Goal: Task Accomplishment & Management: Manage account settings

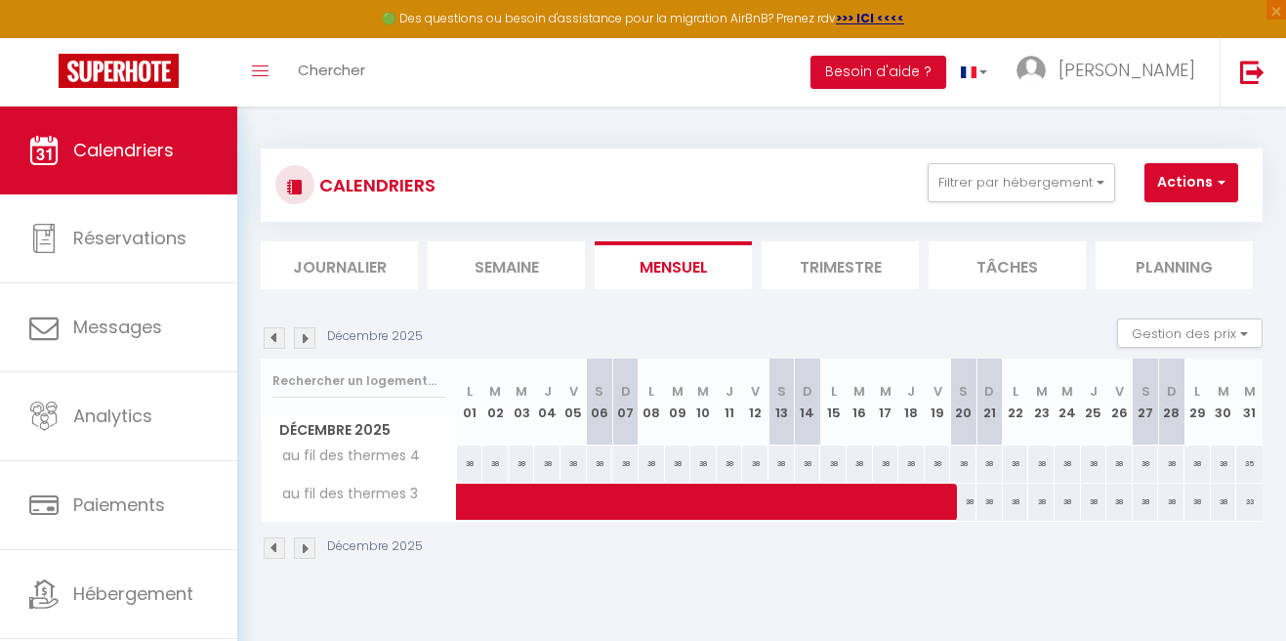
scroll to position [94, 0]
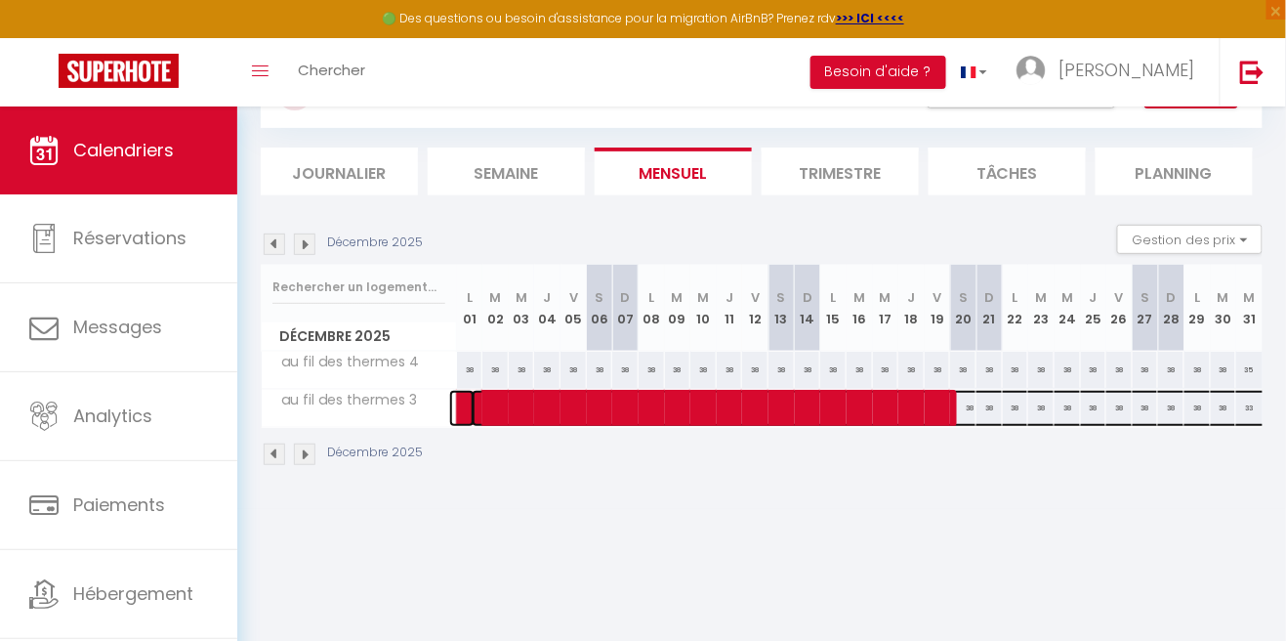
click at [764, 402] on span at bounding box center [898, 408] width 853 height 37
select select "OK"
select select "KO"
select select "0"
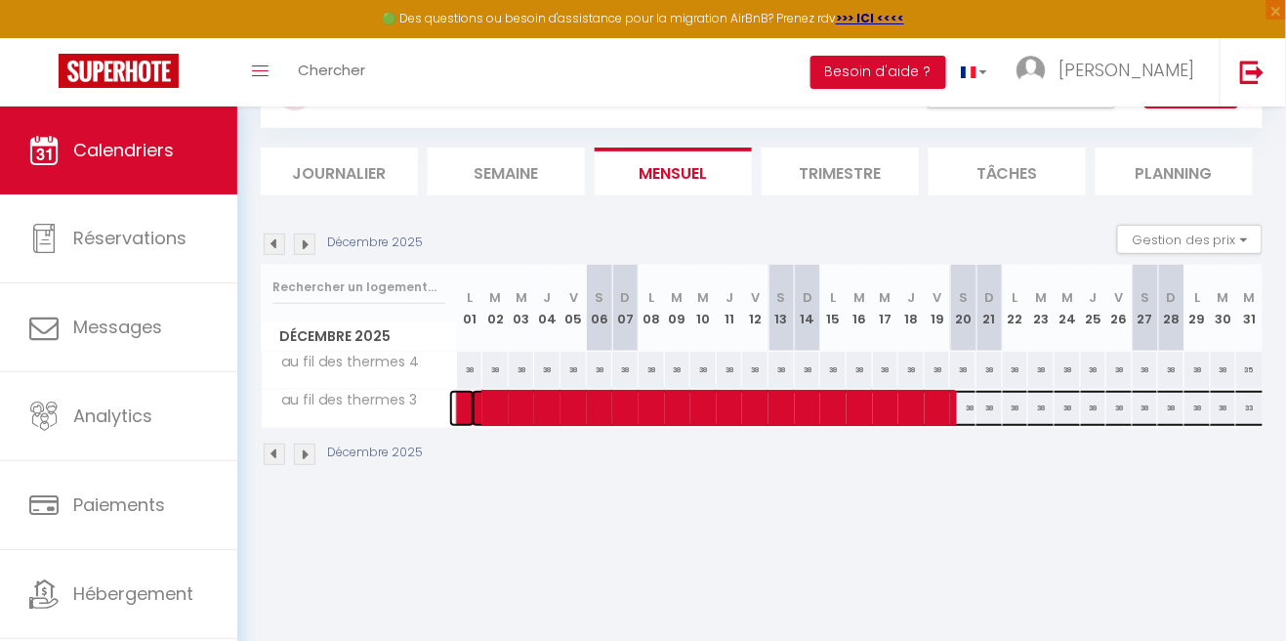
select select "1"
select select
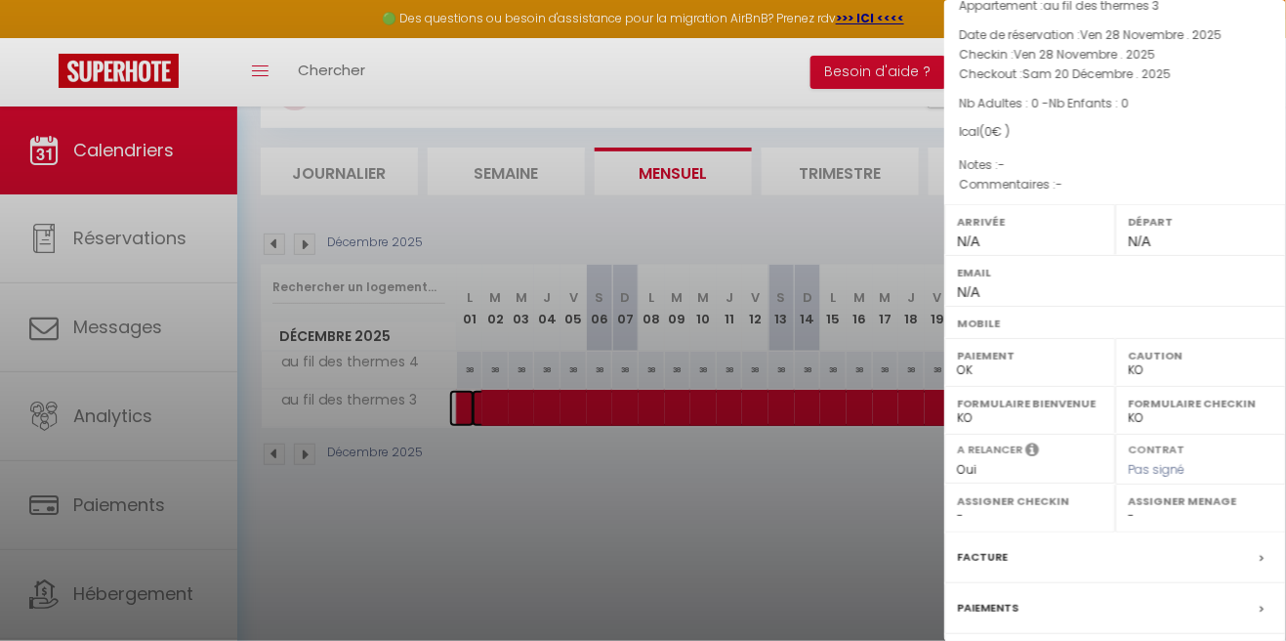
scroll to position [249, 0]
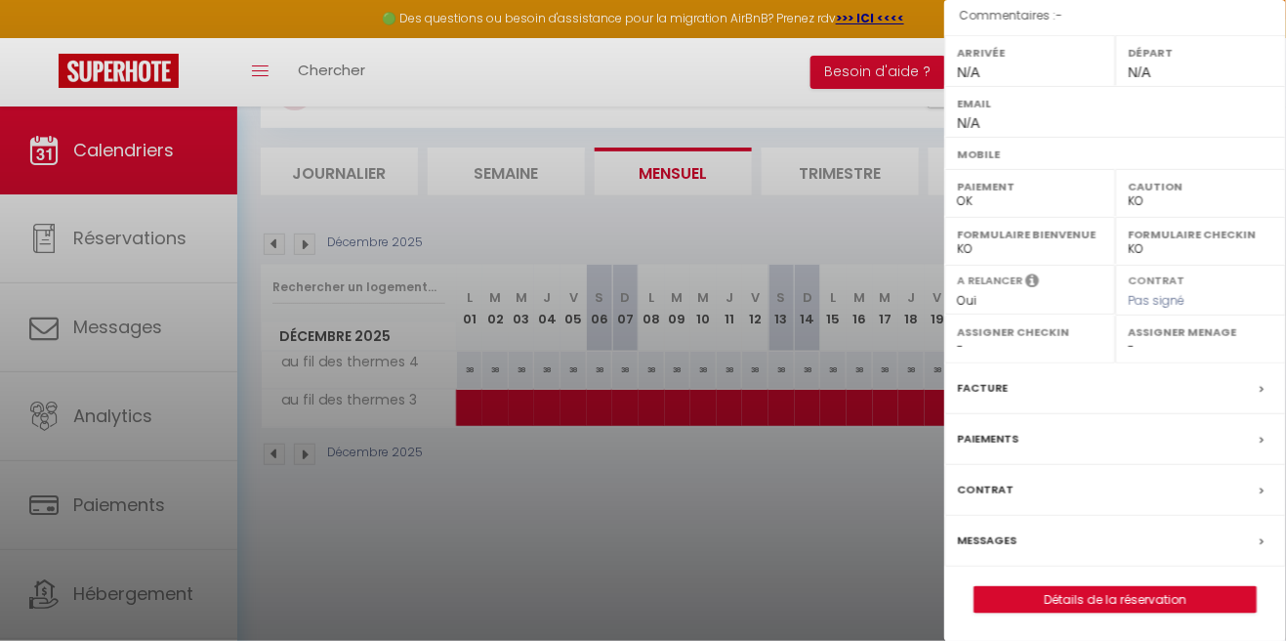
click at [781, 89] on div at bounding box center [643, 320] width 1286 height 641
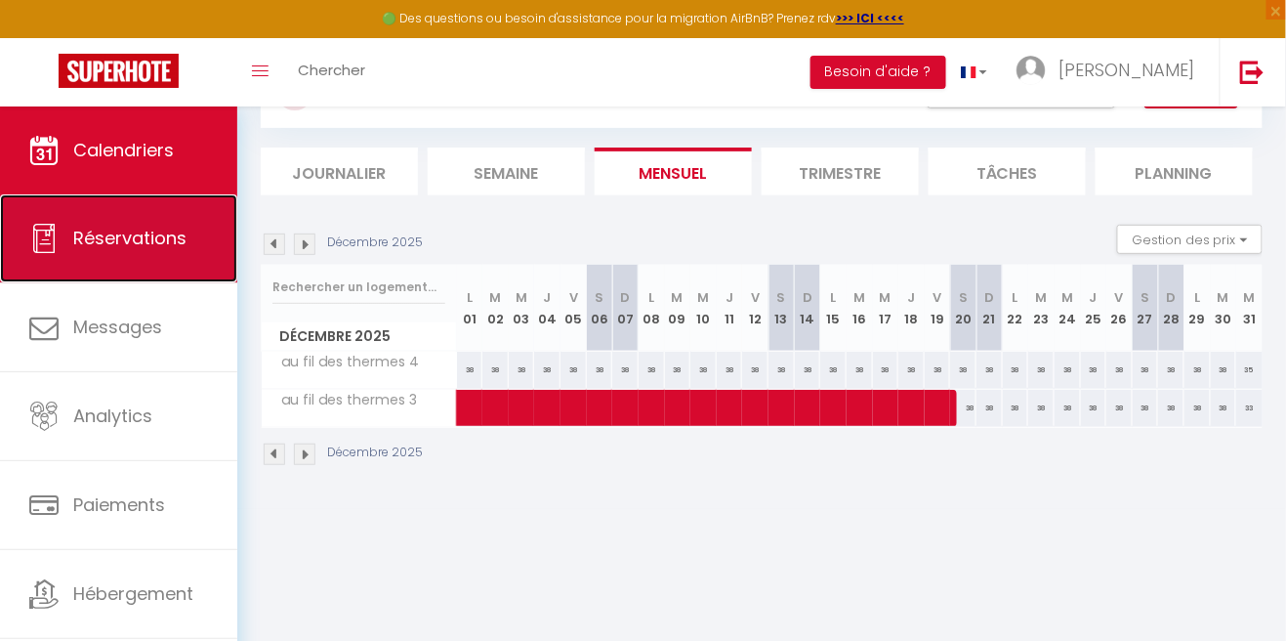
click at [168, 254] on link "Réservations" at bounding box center [118, 238] width 237 height 88
select select "not_cancelled"
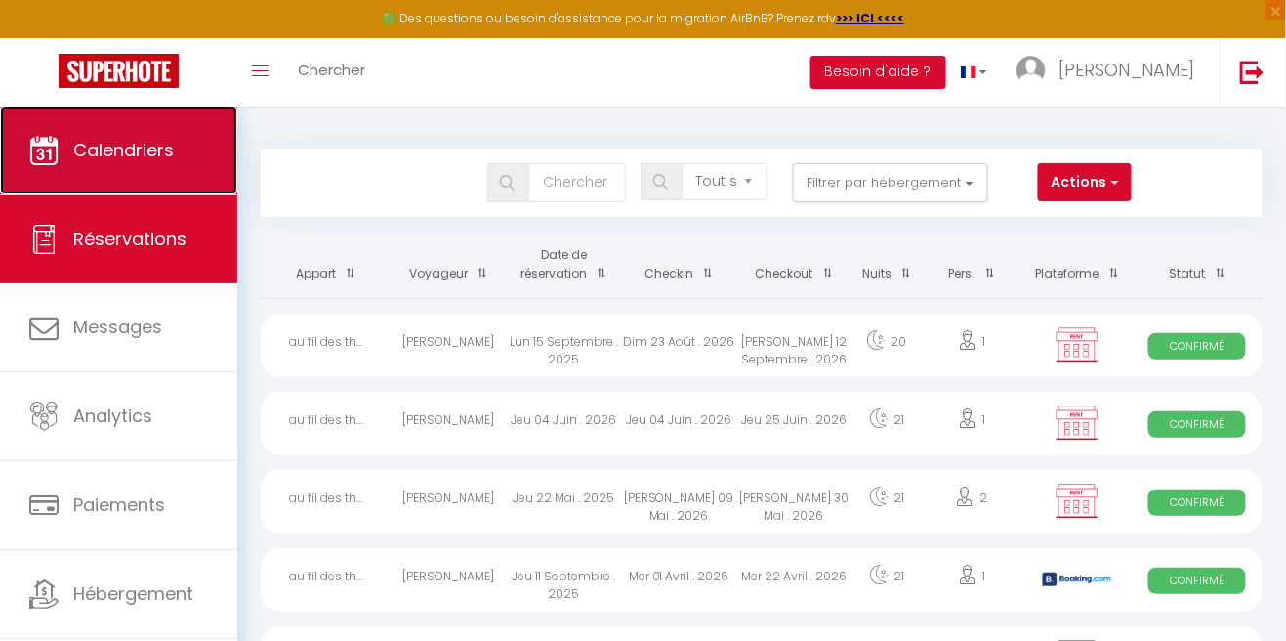
click at [174, 145] on span "Calendriers" at bounding box center [123, 150] width 101 height 24
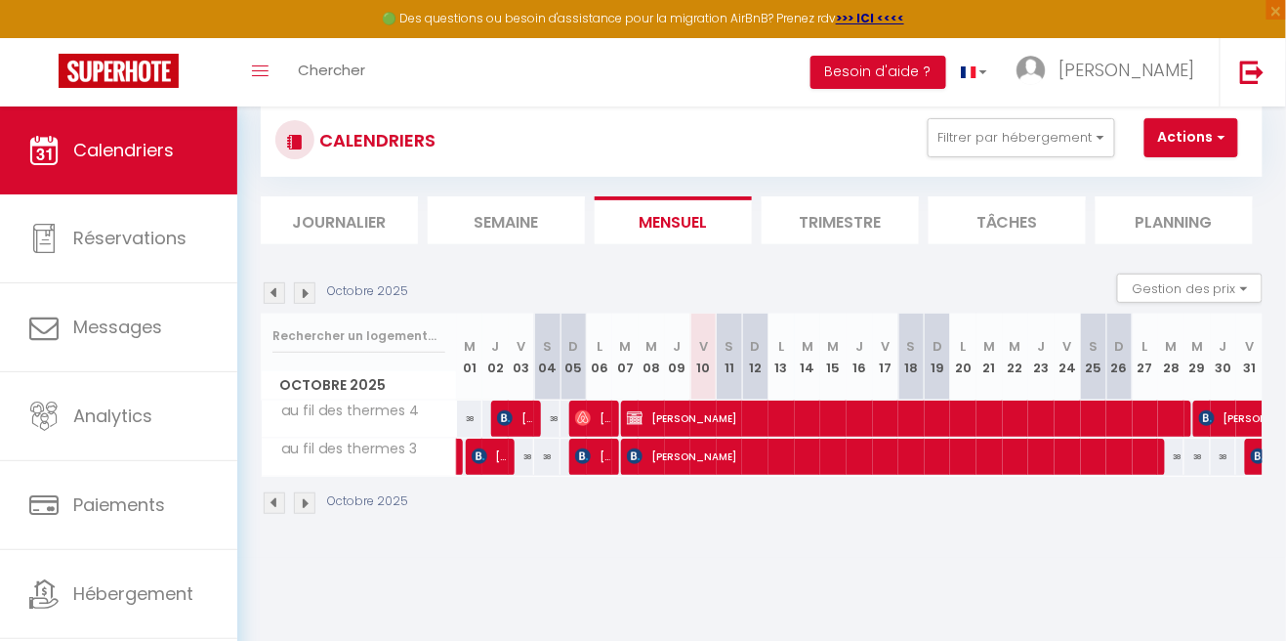
scroll to position [47, 0]
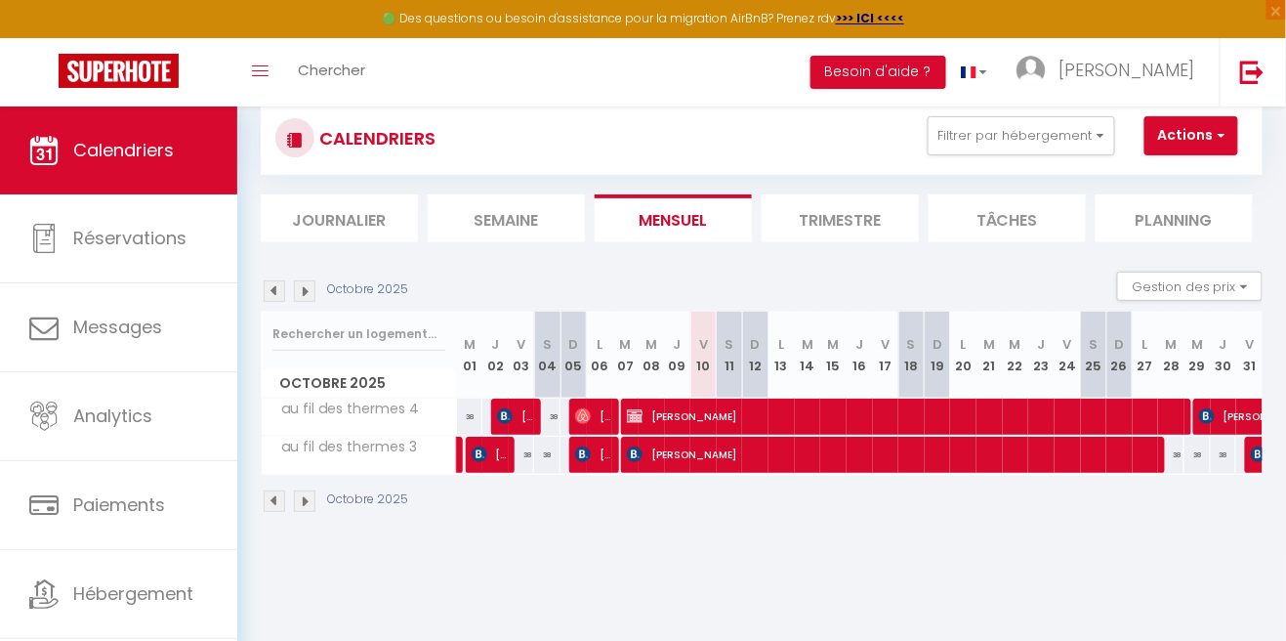
click at [302, 287] on img at bounding box center [304, 290] width 21 height 21
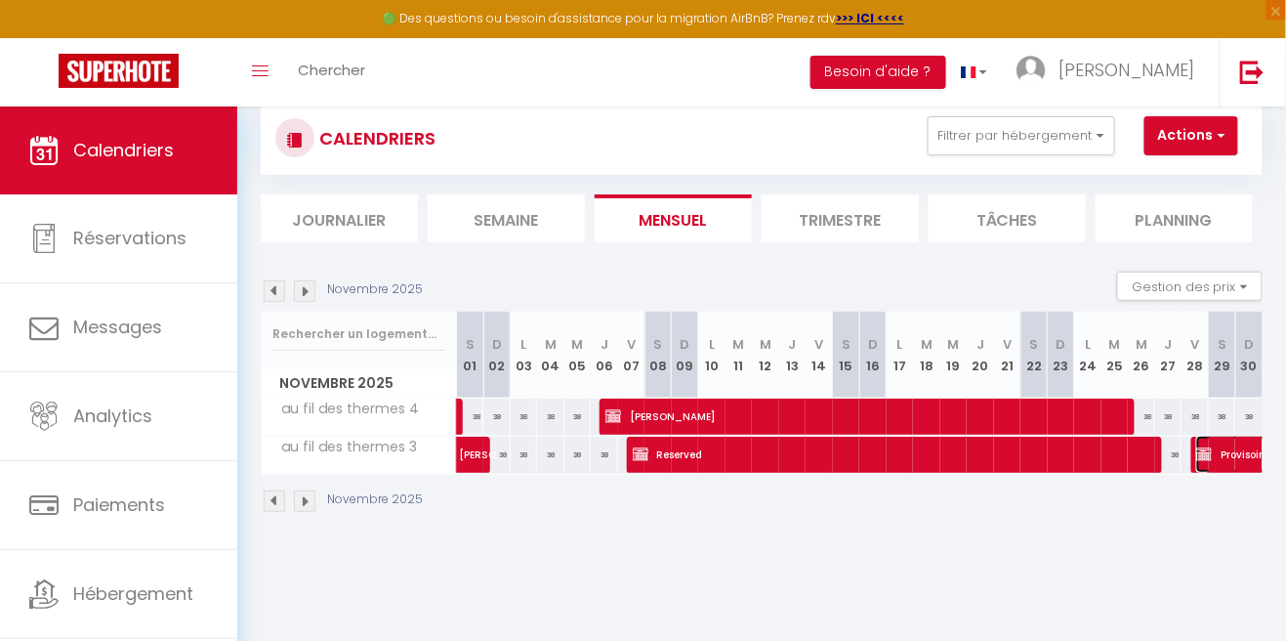
select select "OK"
select select "KO"
select select "0"
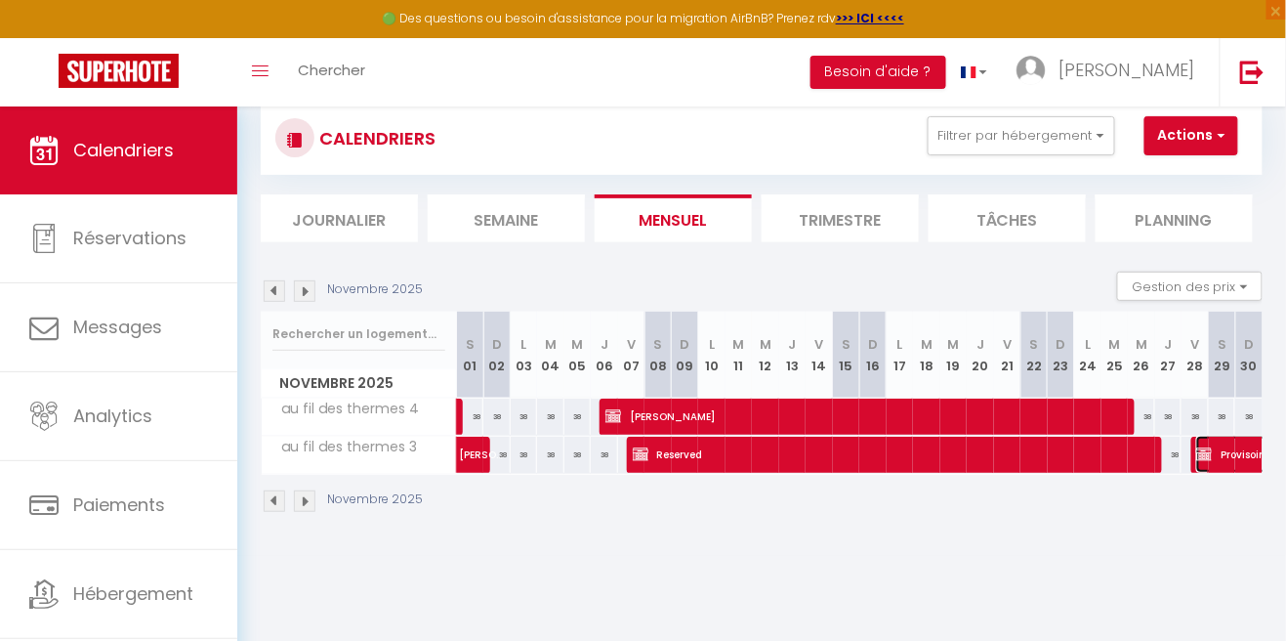
select select "1"
select select
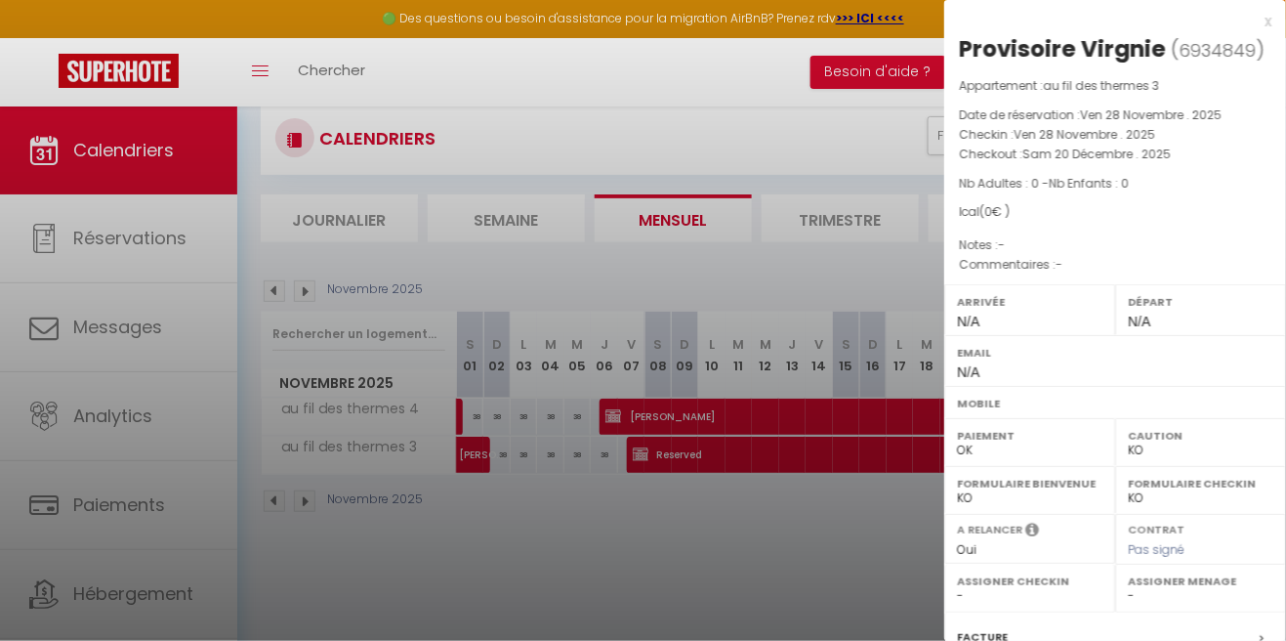
click at [869, 146] on div at bounding box center [643, 320] width 1286 height 641
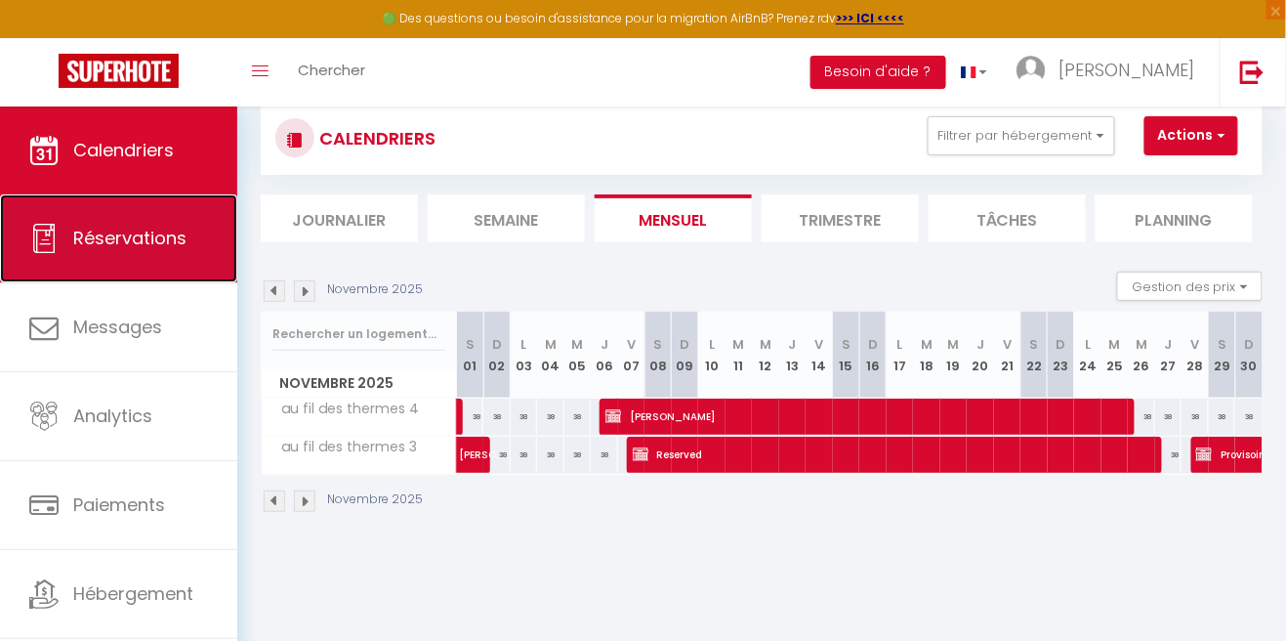
click at [146, 248] on span "Réservations" at bounding box center [129, 238] width 113 height 24
select select "not_cancelled"
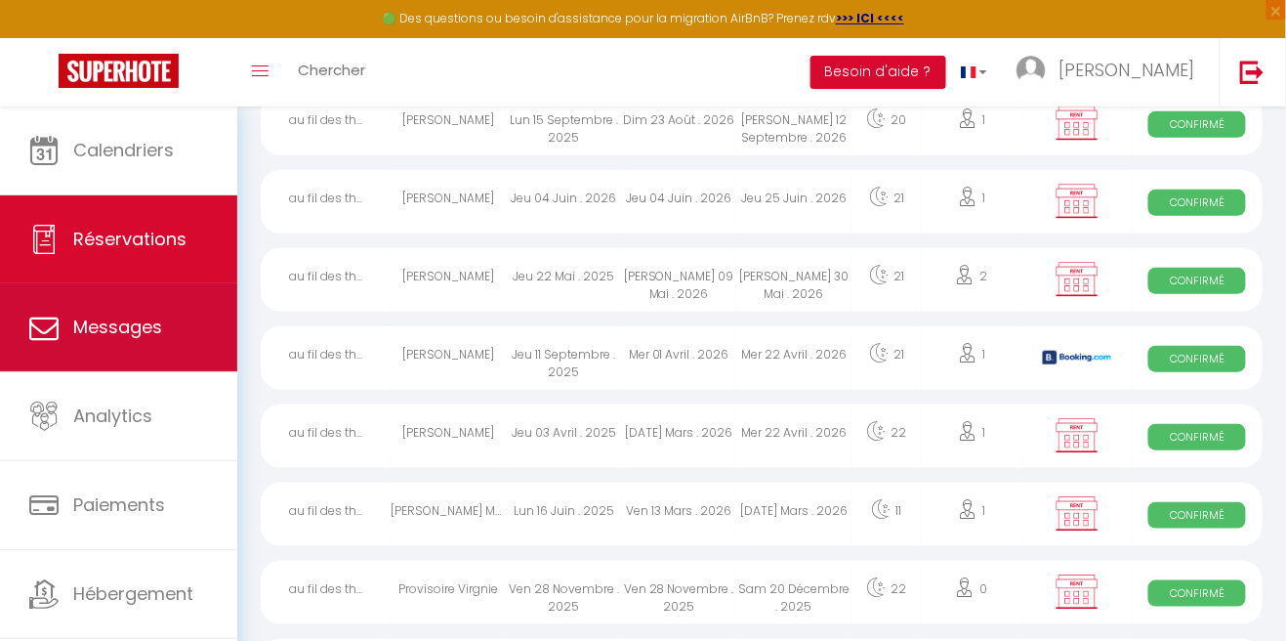
scroll to position [215, 0]
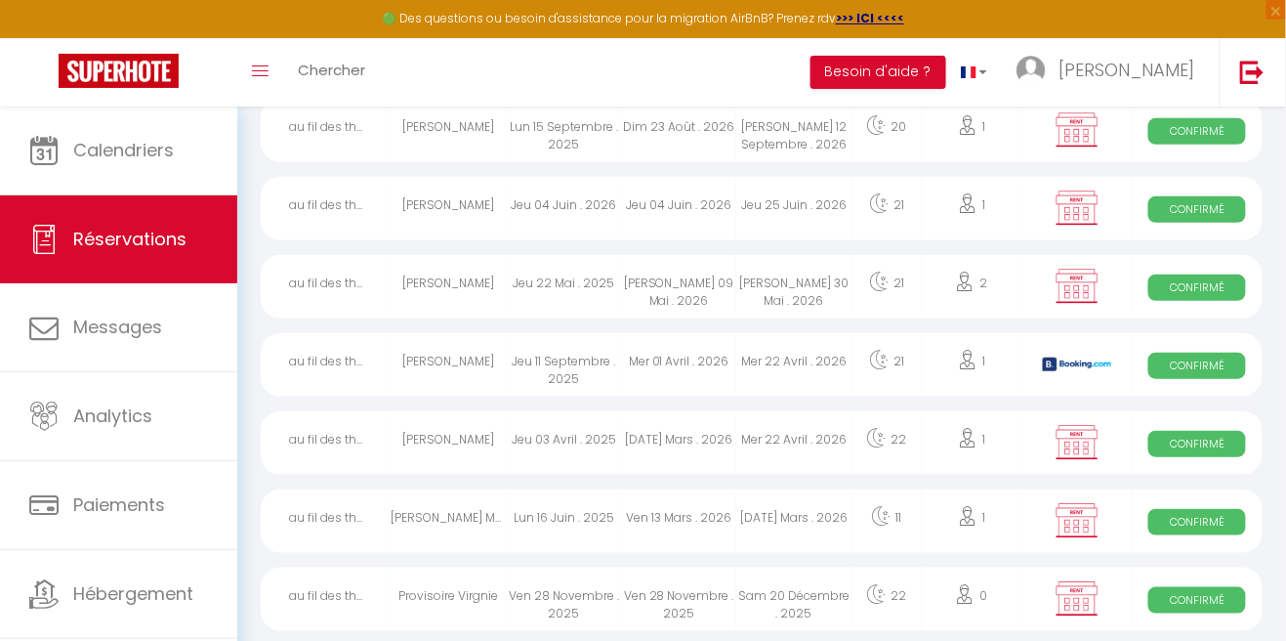
click at [1191, 601] on span "Confirmé" at bounding box center [1197, 600] width 98 height 26
select select "OK"
select select "KO"
select select "0"
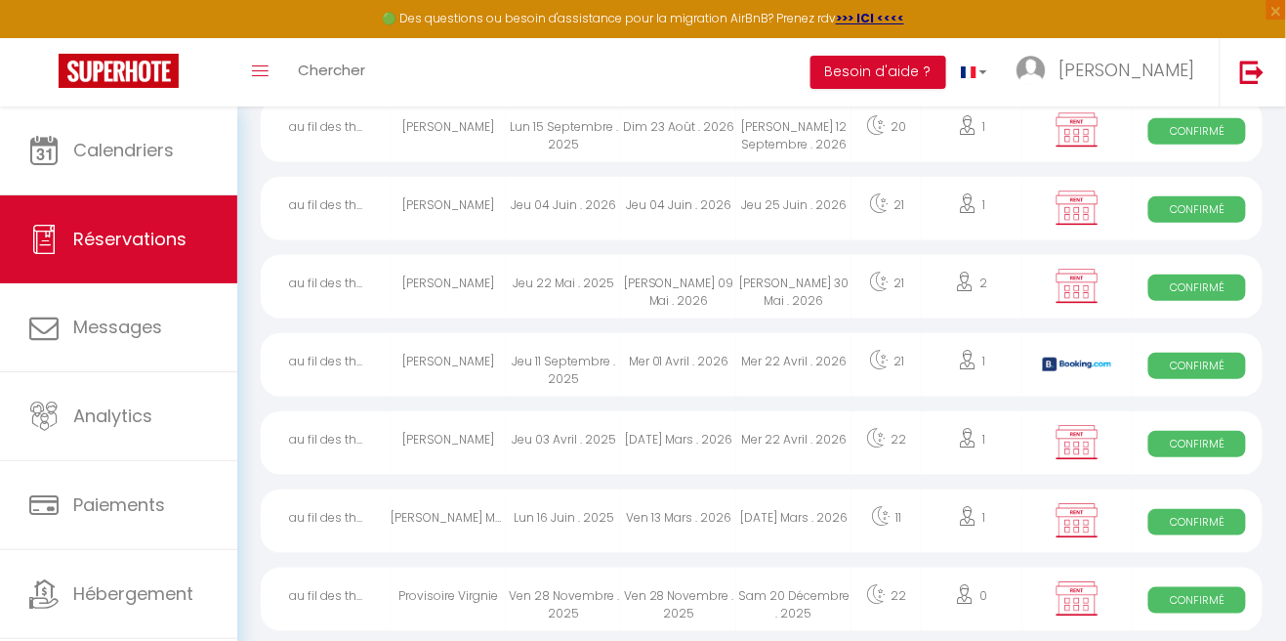
select select "1"
select select
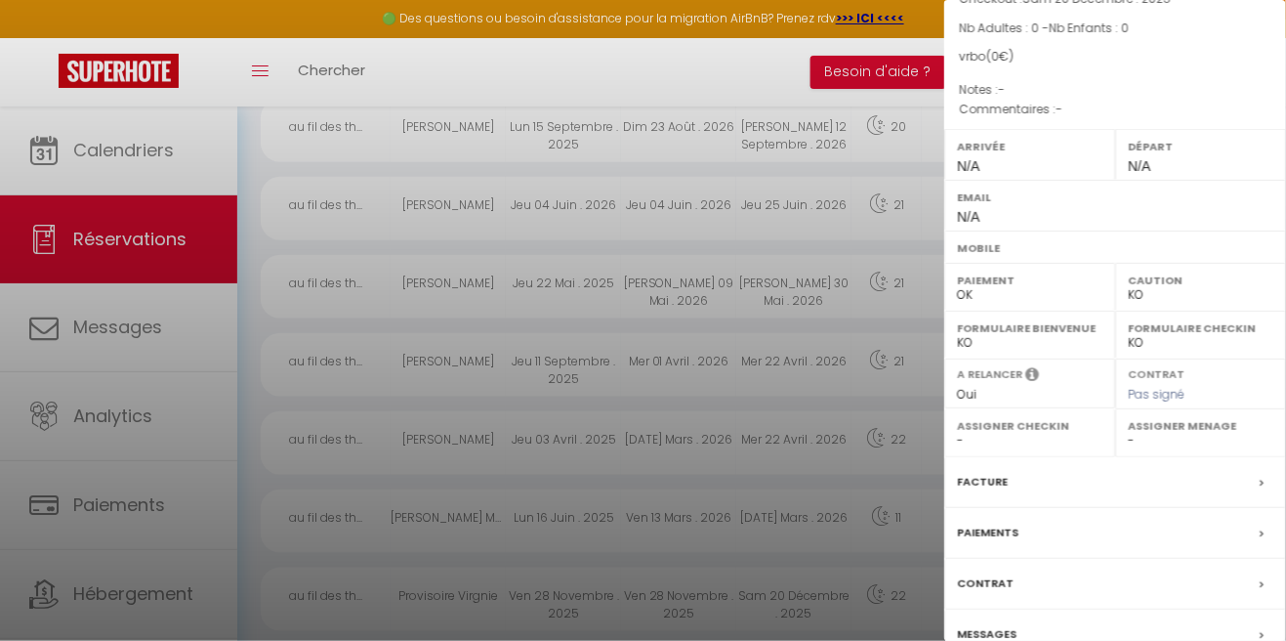
scroll to position [0, 0]
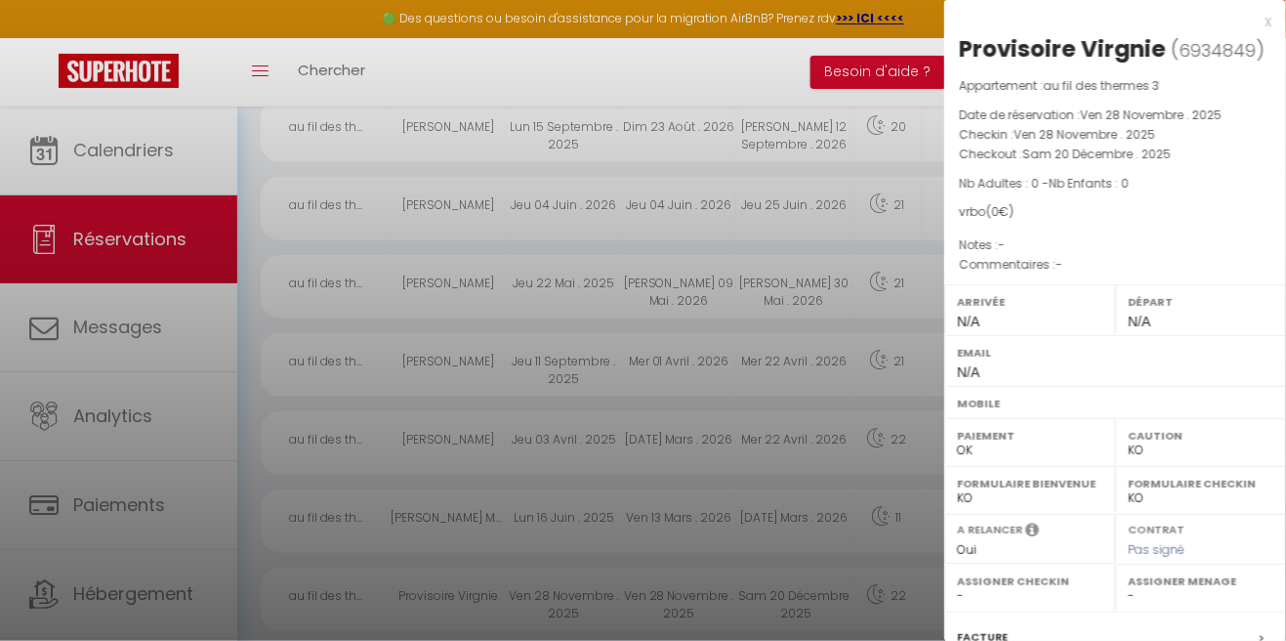
click at [1269, 17] on div "x" at bounding box center [1107, 21] width 327 height 23
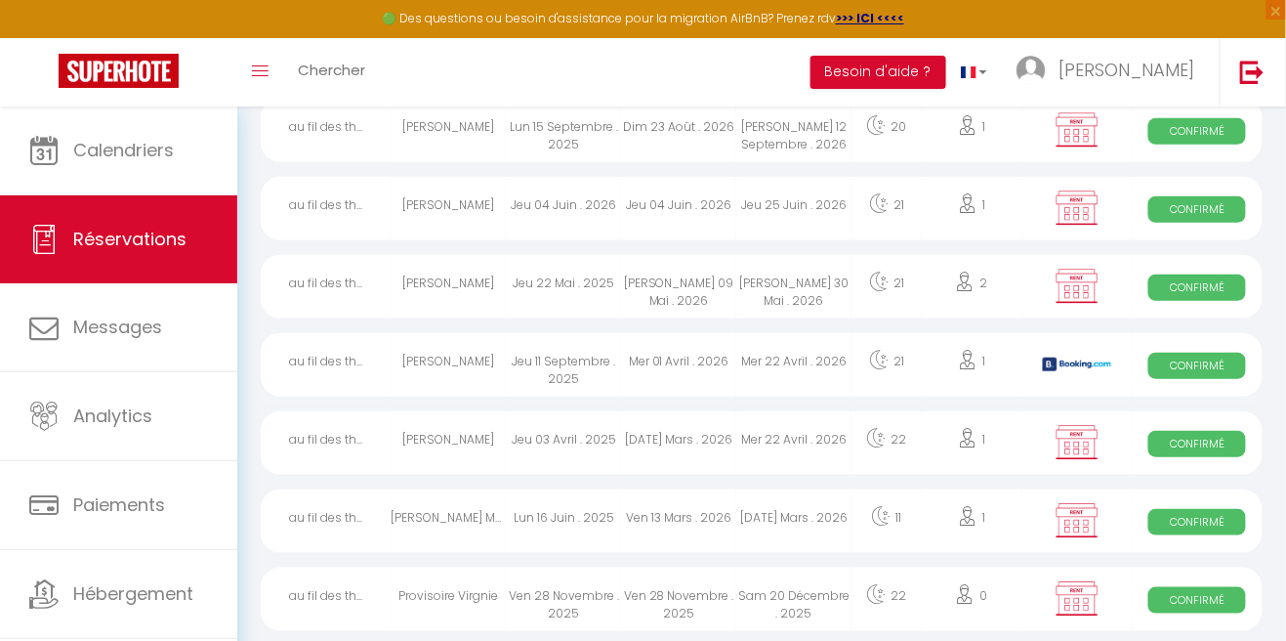
click at [832, 606] on div "Sam 20 Décembre . 2025" at bounding box center [793, 598] width 115 height 63
click at [0, 0] on div at bounding box center [0, 0] width 0 height 0
click at [1200, 609] on span "Confirmé" at bounding box center [1197, 600] width 98 height 26
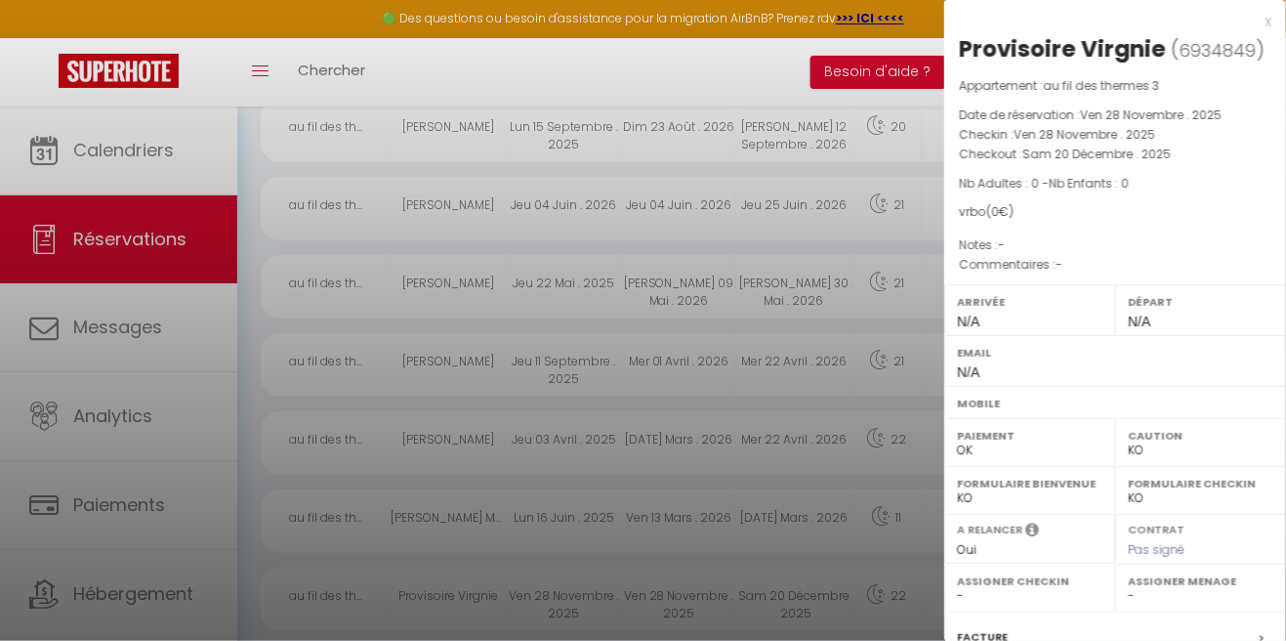
click at [865, 600] on div at bounding box center [643, 320] width 1286 height 641
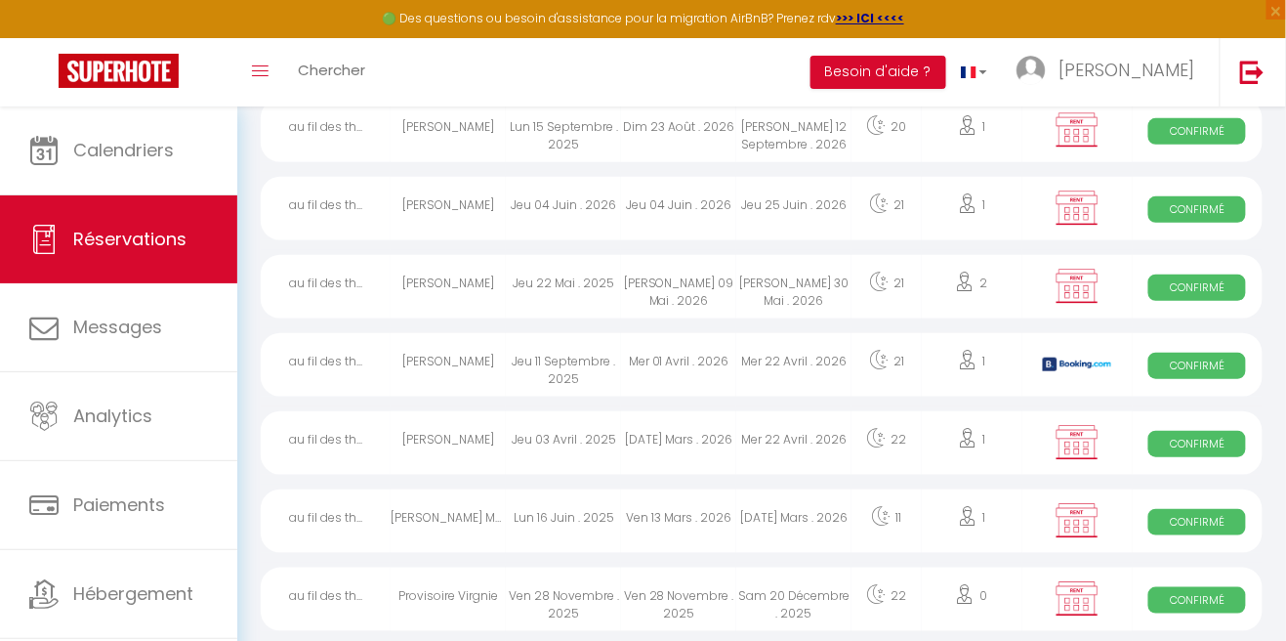
click at [860, 608] on div "22" at bounding box center [887, 598] width 70 height 63
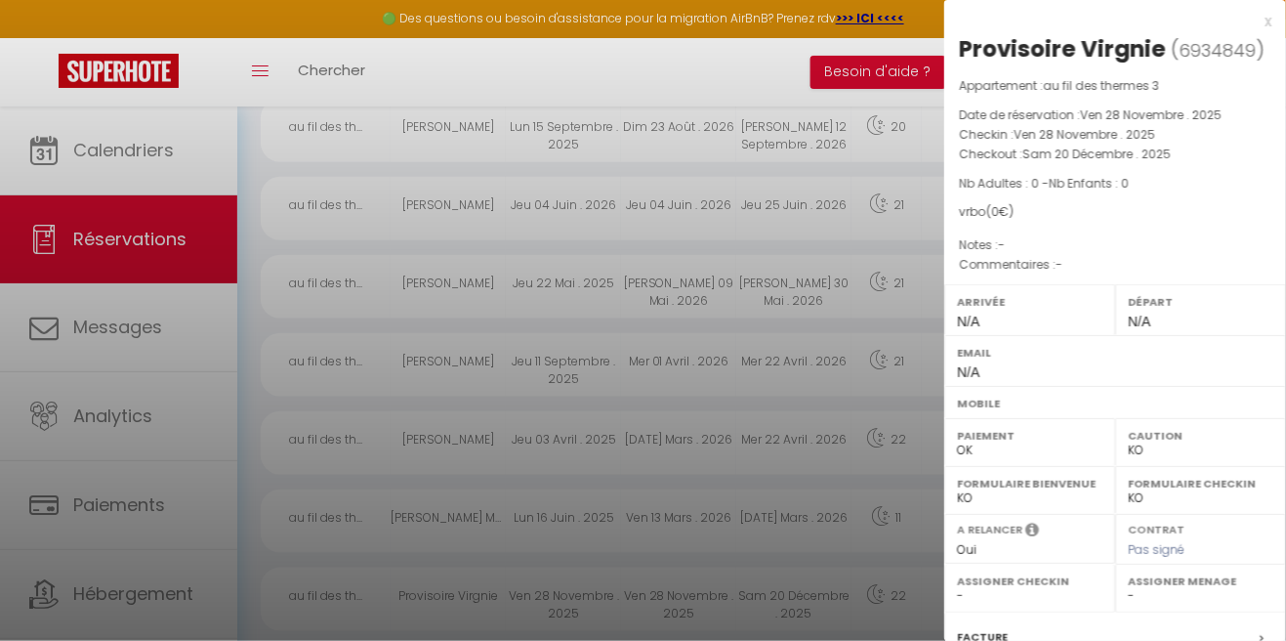
scroll to position [155, 0]
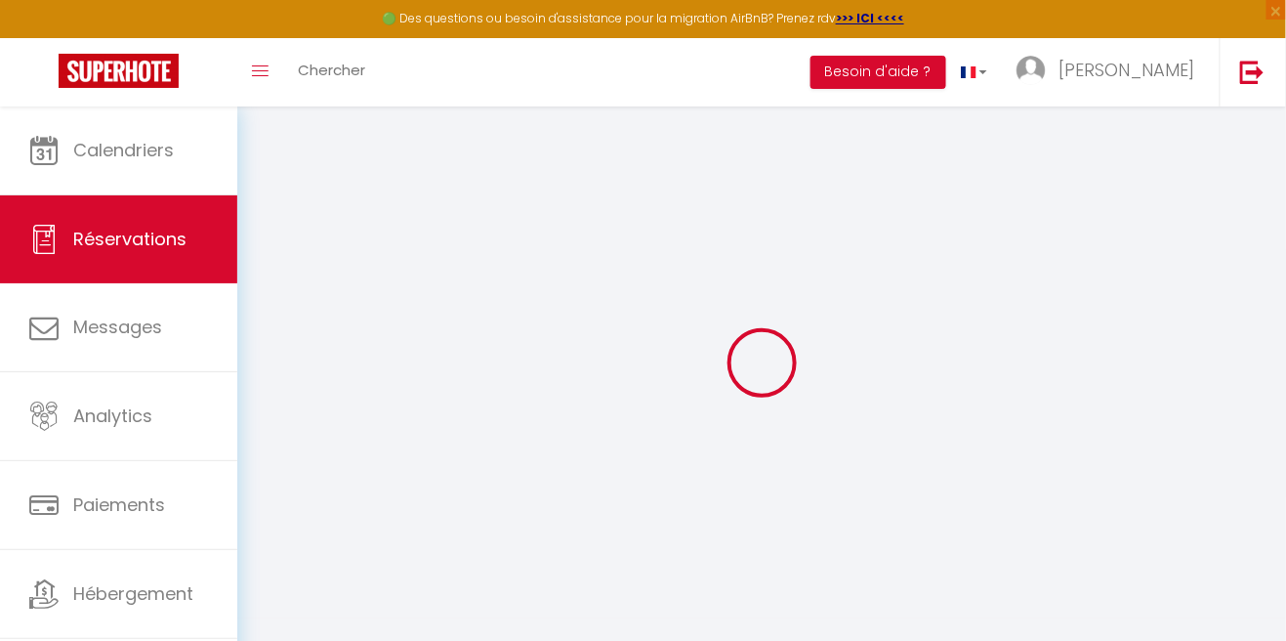
select select
checkbox input "false"
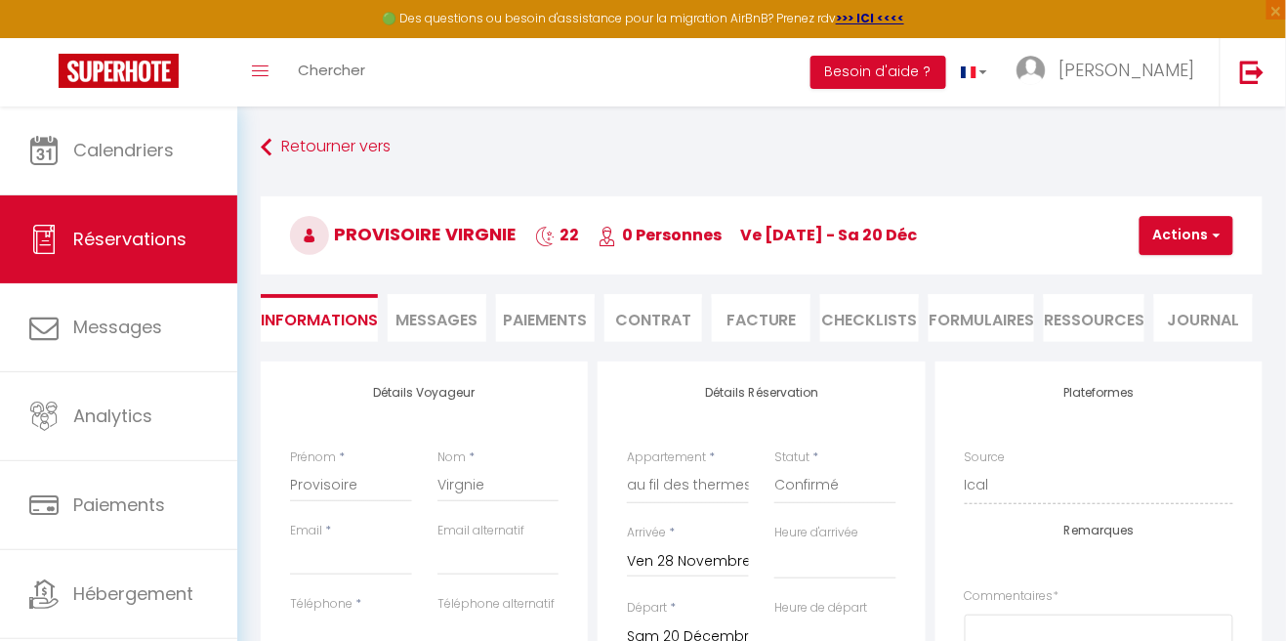
select select
checkbox input "false"
select select
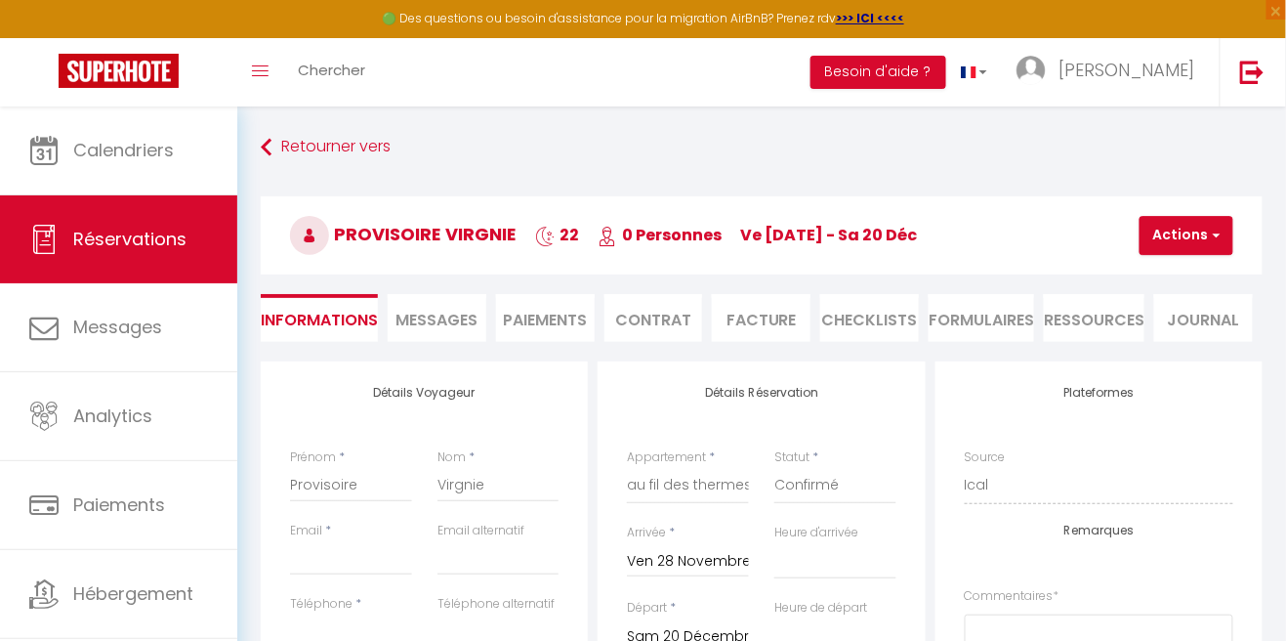
select select
checkbox input "false"
select select
checkbox input "false"
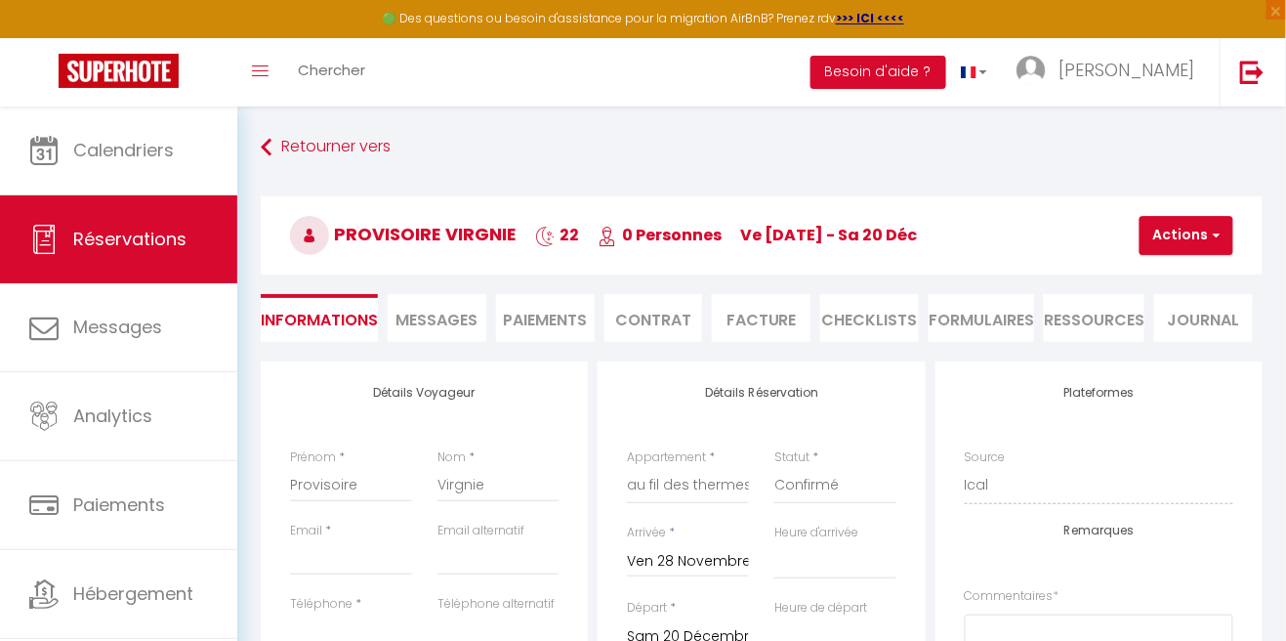
select select
click at [1212, 234] on span "button" at bounding box center [1214, 236] width 12 height 18
click at [1203, 329] on link "Supprimer" at bounding box center [1203, 328] width 154 height 25
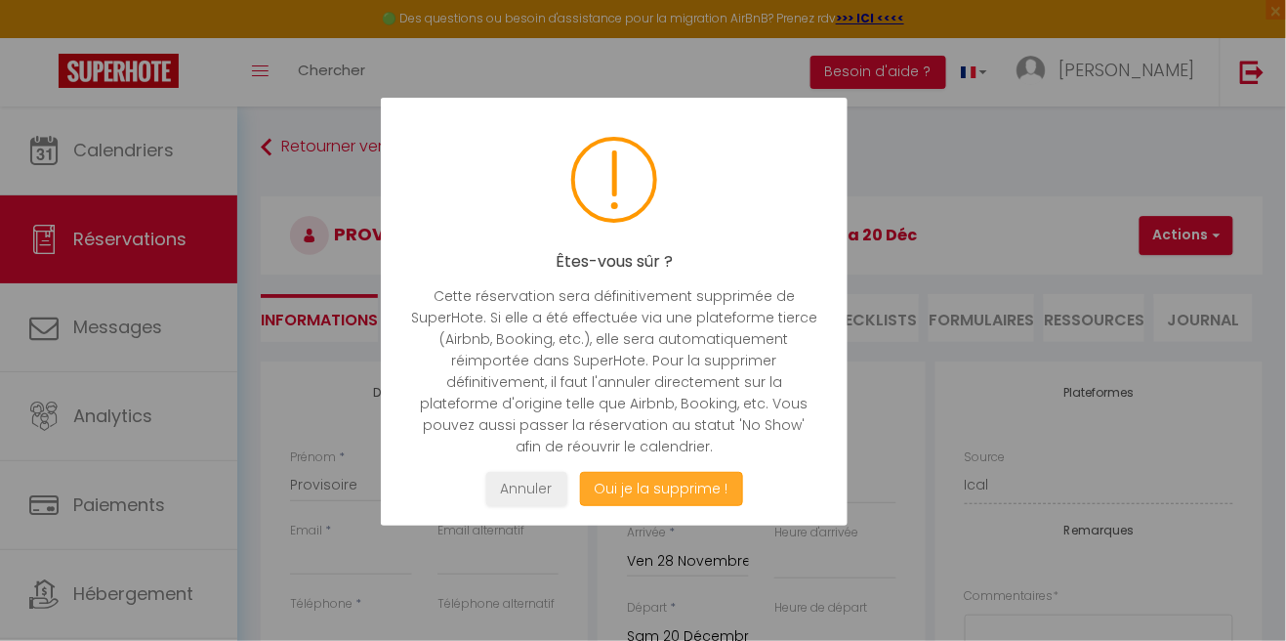
click at [673, 506] on button "Oui je la supprime !" at bounding box center [660, 489] width 163 height 34
click at [686, 506] on button "Oui je la supprime !" at bounding box center [660, 489] width 163 height 34
select select "not_cancelled"
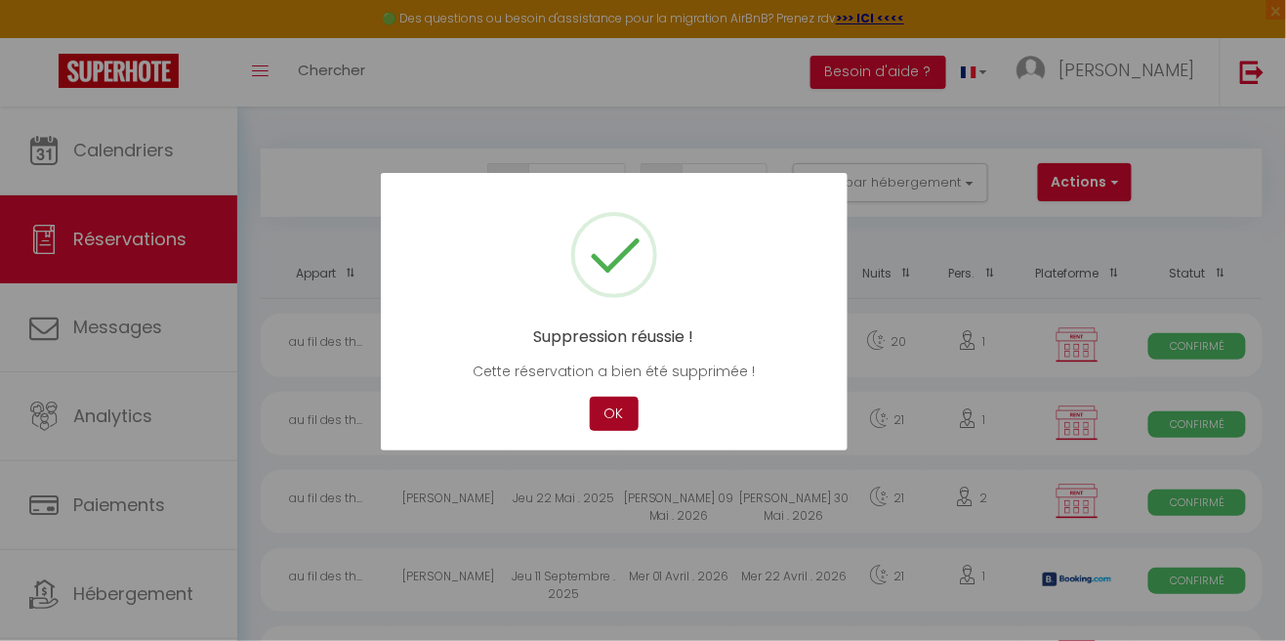
click at [621, 431] on button "OK" at bounding box center [614, 413] width 49 height 34
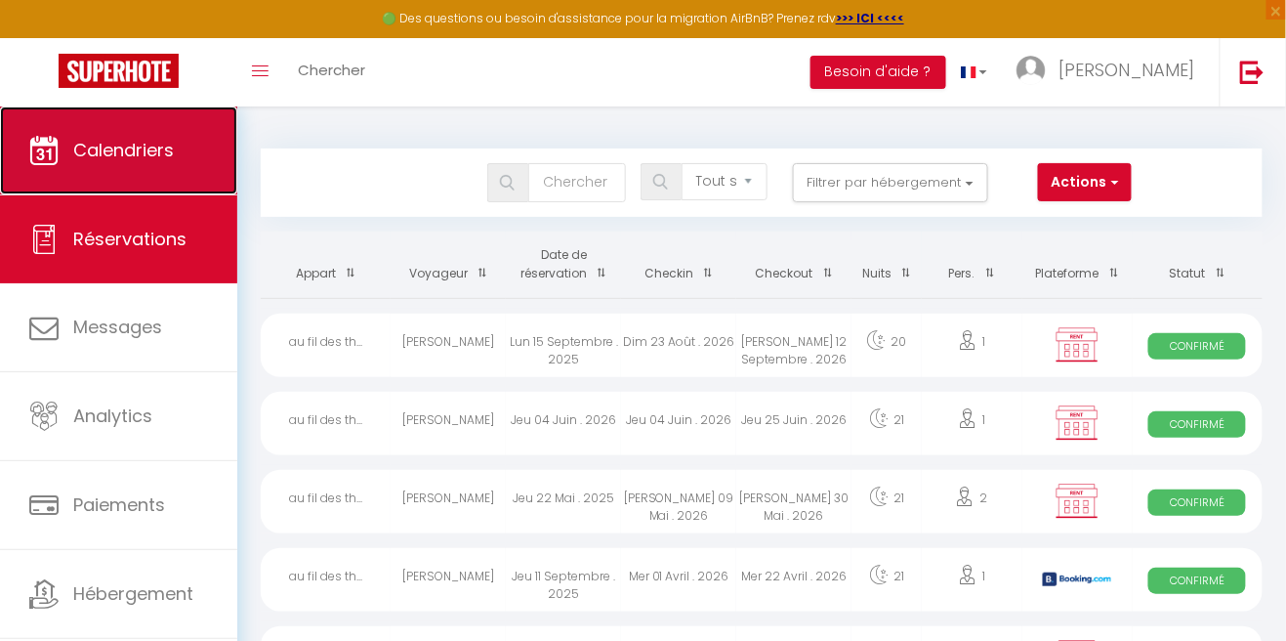
click at [182, 161] on link "Calendriers" at bounding box center [118, 150] width 237 height 88
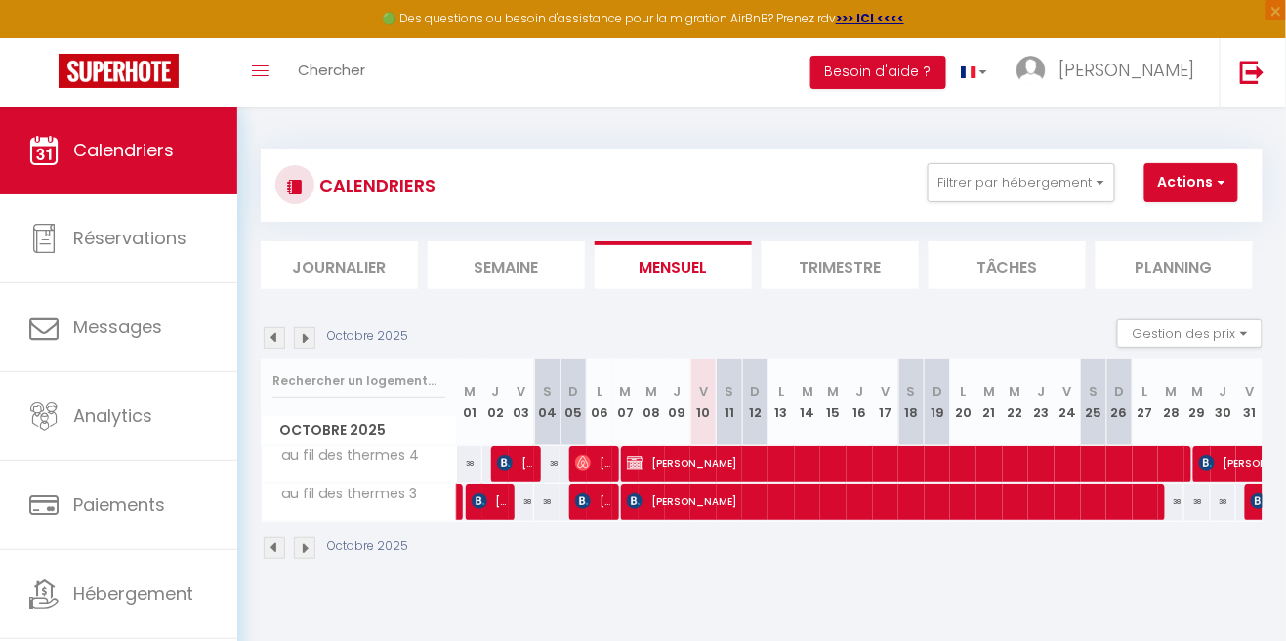
click at [314, 345] on img at bounding box center [304, 337] width 21 height 21
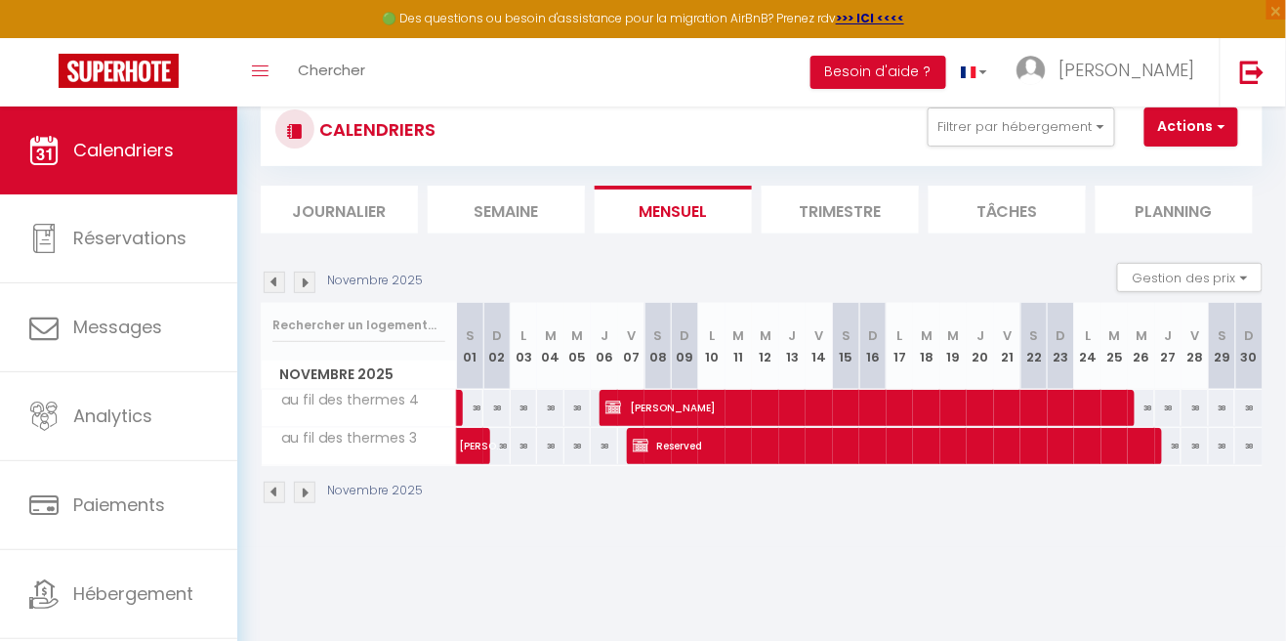
scroll to position [94, 0]
